Goal: Task Accomplishment & Management: Use online tool/utility

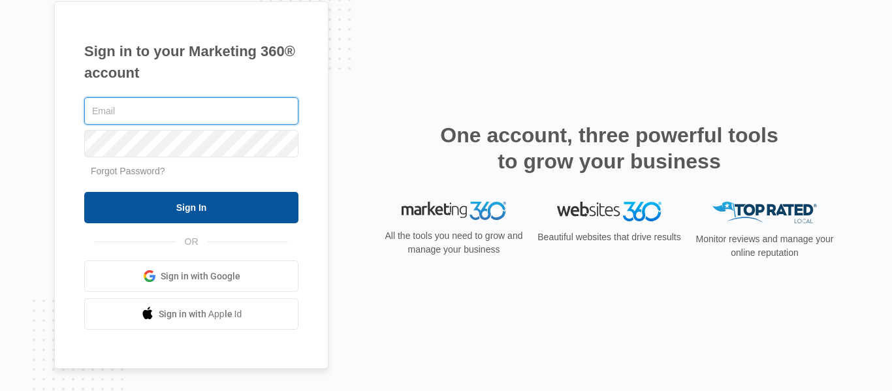
type input "[DOMAIN_NAME][EMAIL_ADDRESS][DOMAIN_NAME]"
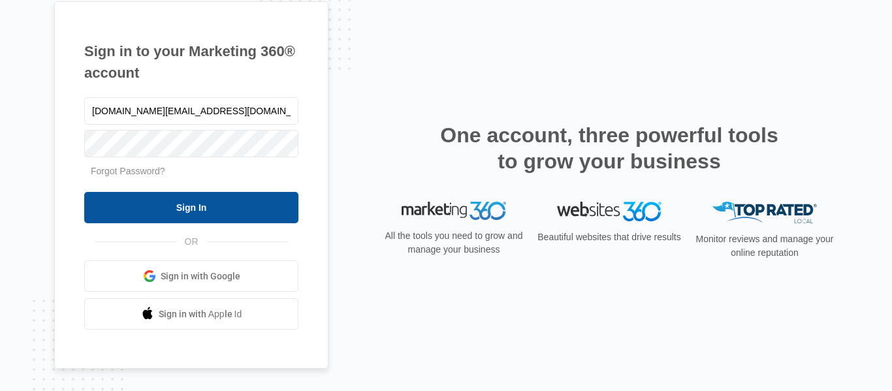
click at [195, 204] on input "Sign In" at bounding box center [191, 207] width 214 height 31
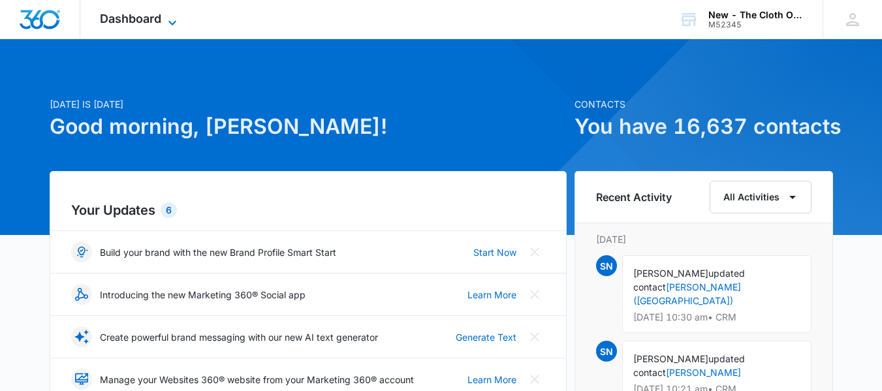
click at [154, 14] on span "Dashboard" at bounding box center [130, 19] width 61 height 14
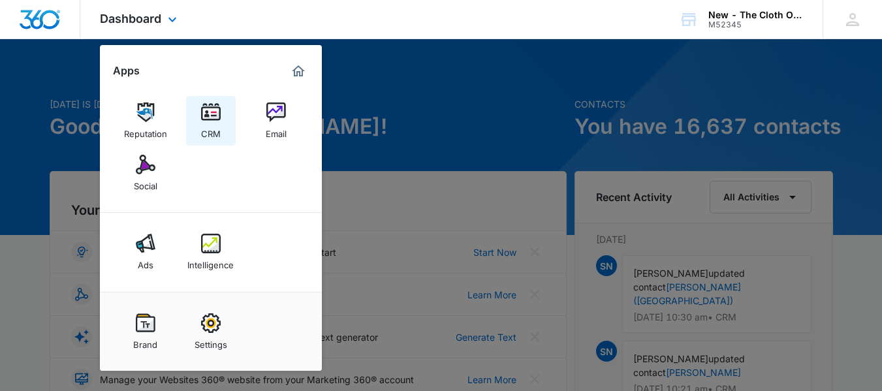
click at [222, 130] on link "CRM" at bounding box center [211, 121] width 50 height 50
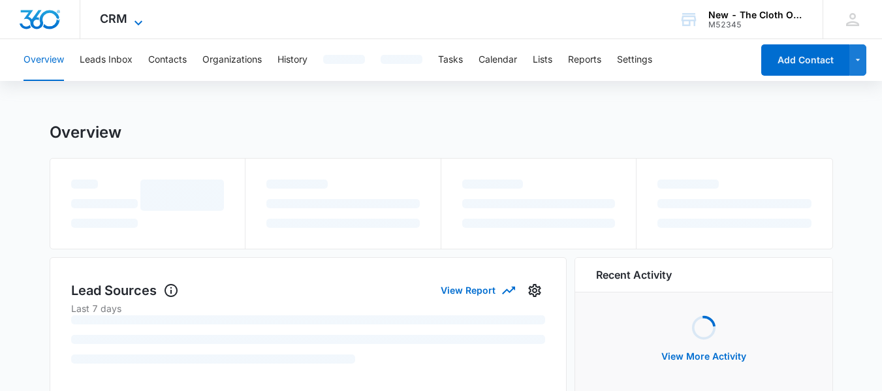
click at [149, 22] on div "CRM Apps Reputation CRM Email Social Ads Intelligence Brand Settings" at bounding box center [123, 19] width 86 height 39
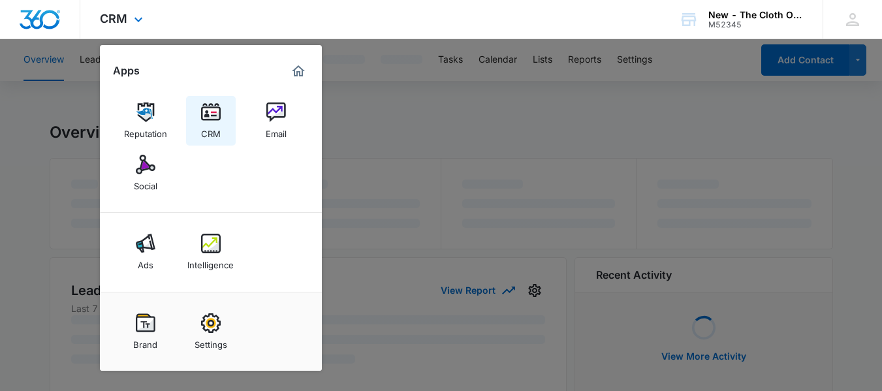
click at [215, 112] on img at bounding box center [211, 113] width 20 height 20
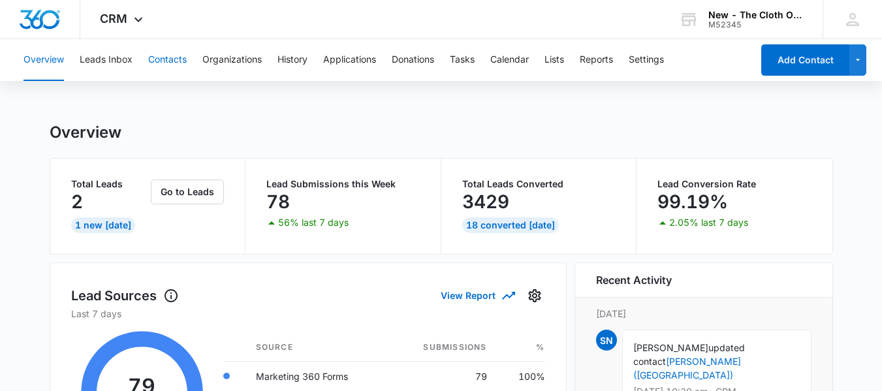
click at [164, 52] on button "Contacts" at bounding box center [167, 60] width 39 height 42
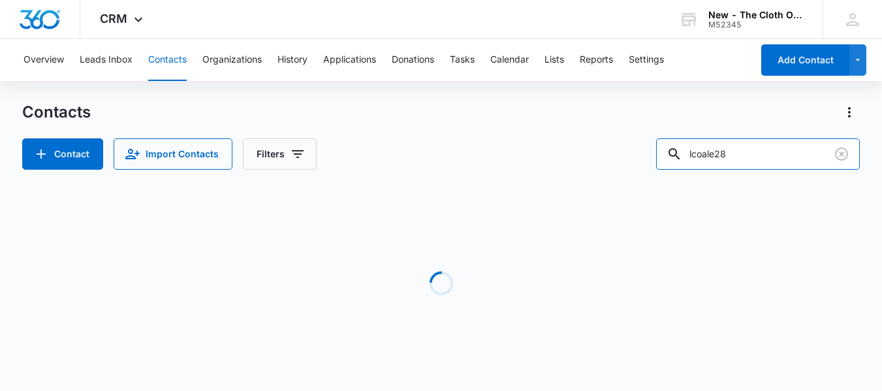
drag, startPoint x: 792, startPoint y: 147, endPoint x: 633, endPoint y: 153, distance: 158.8
click at [633, 153] on div "Contact Import Contacts Filters lcoale28" at bounding box center [441, 153] width 838 height 31
paste input "[EMAIL_ADDRESS][DOMAIN_NAME]"
type input "[EMAIL_ADDRESS][DOMAIN_NAME]"
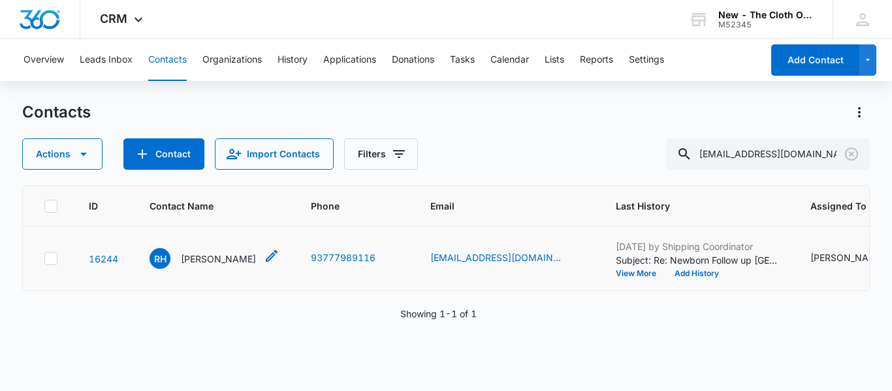
click at [188, 266] on p "[PERSON_NAME]" at bounding box center [218, 259] width 75 height 14
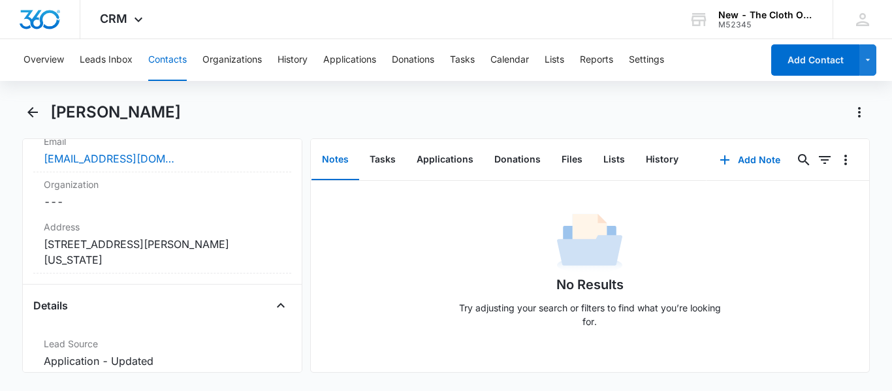
scroll to position [391, 0]
